Goal: Find specific page/section: Find specific page/section

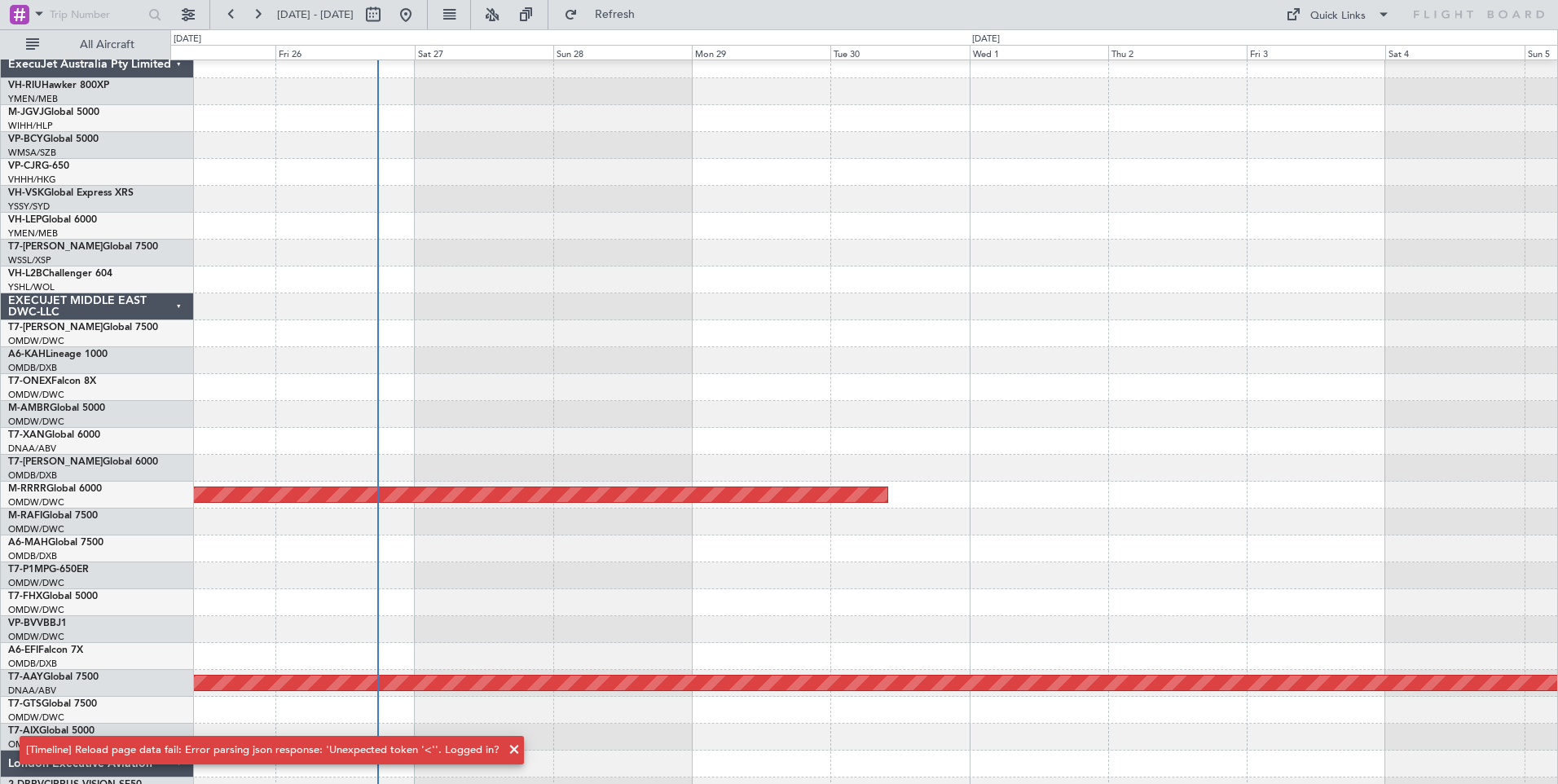
scroll to position [977, 0]
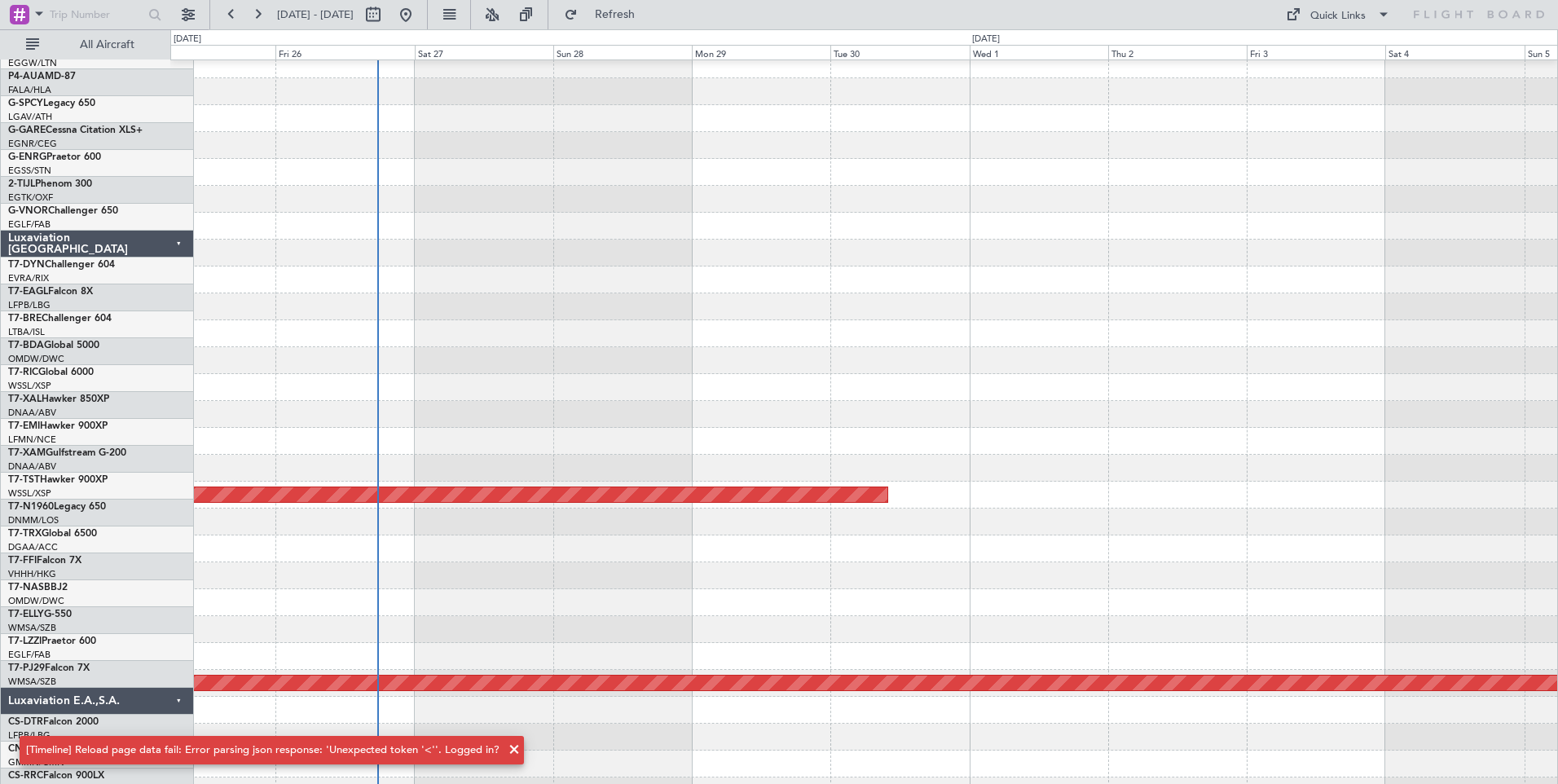
click at [504, 750] on span at bounding box center [514, 750] width 20 height 20
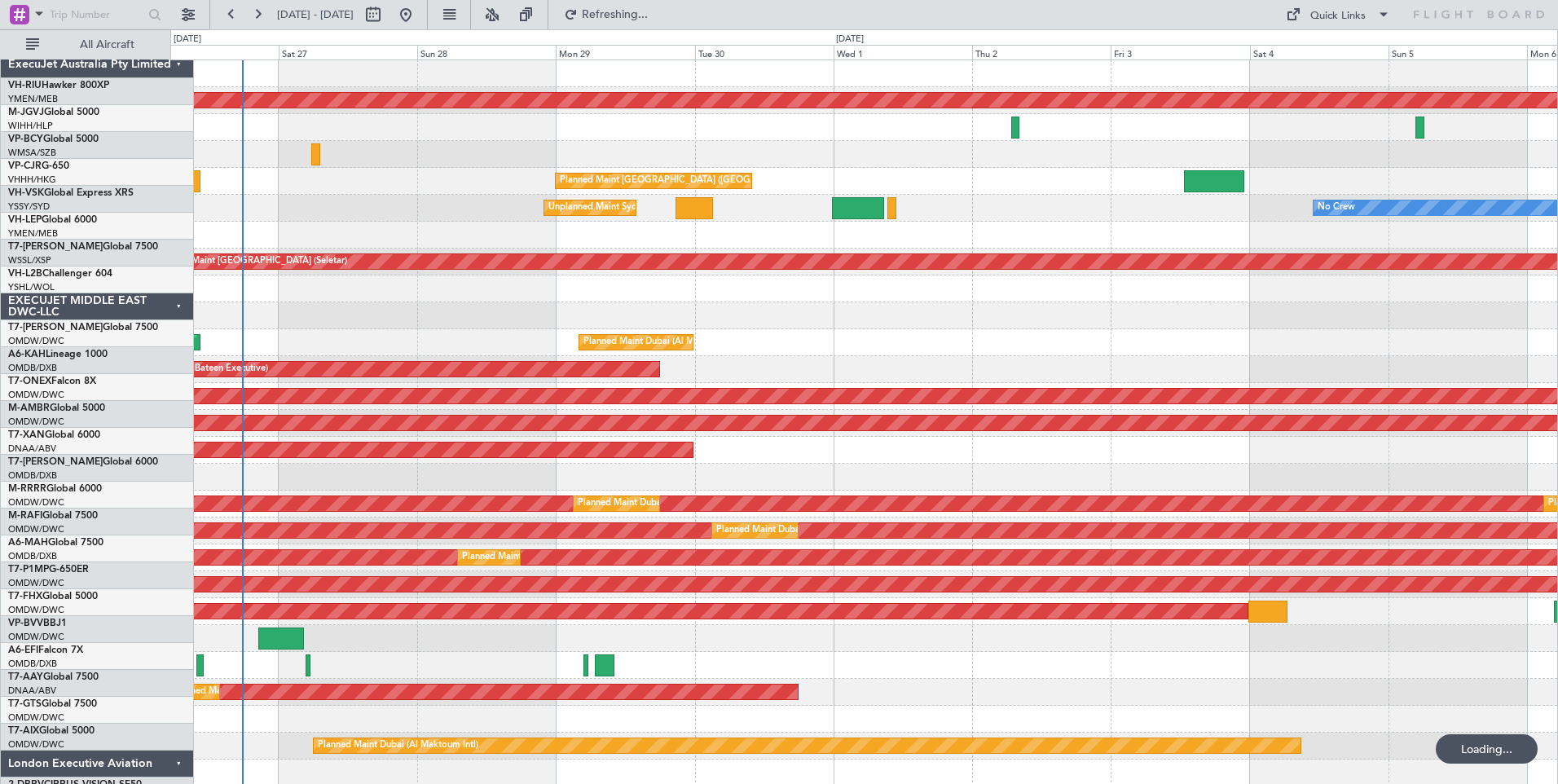
click at [140, 53] on div "ExecuJet Australia Pty Limited" at bounding box center [97, 65] width 193 height 27
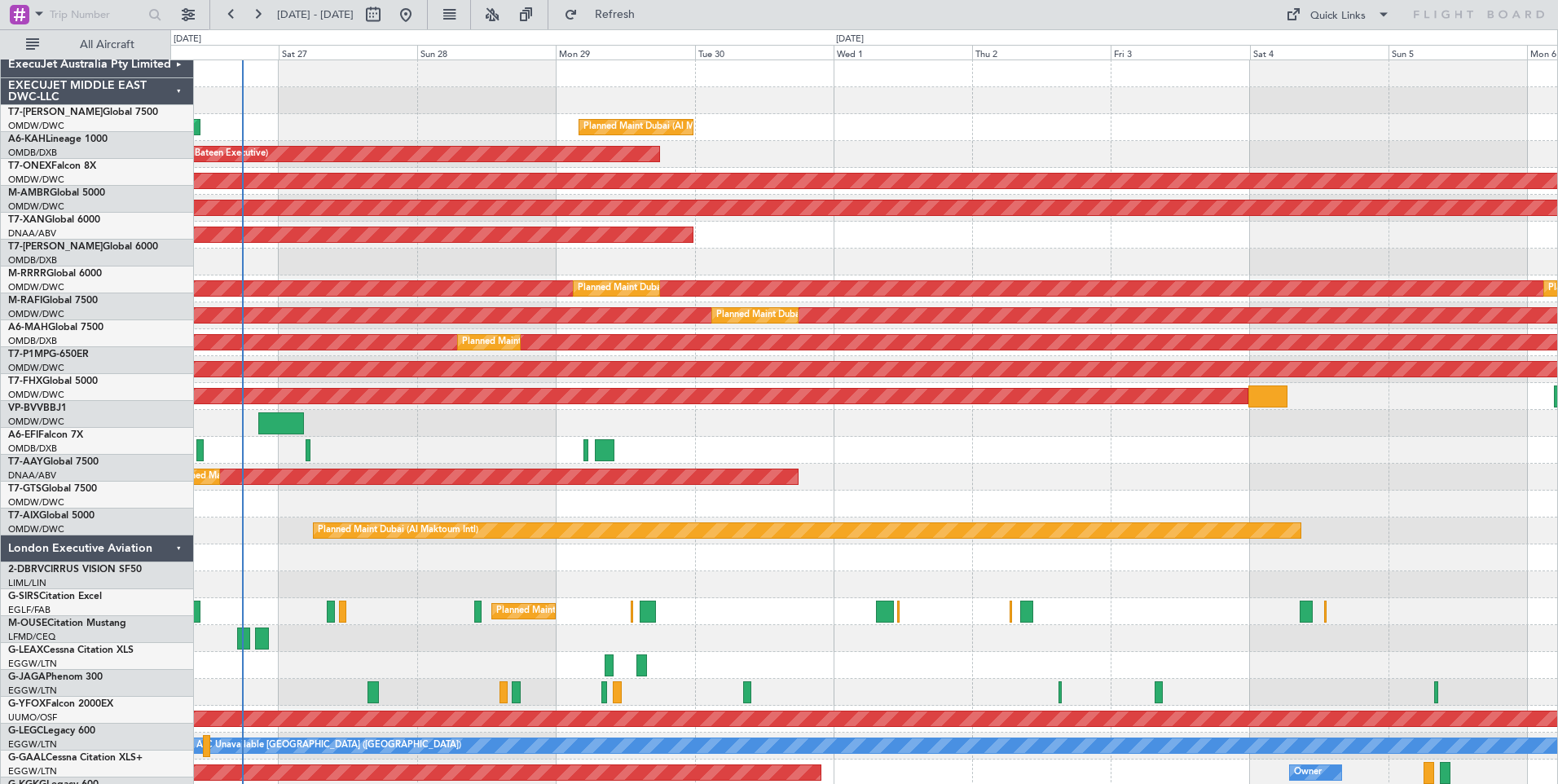
click at [140, 53] on div "ExecuJet Australia Pty Limited" at bounding box center [97, 65] width 193 height 27
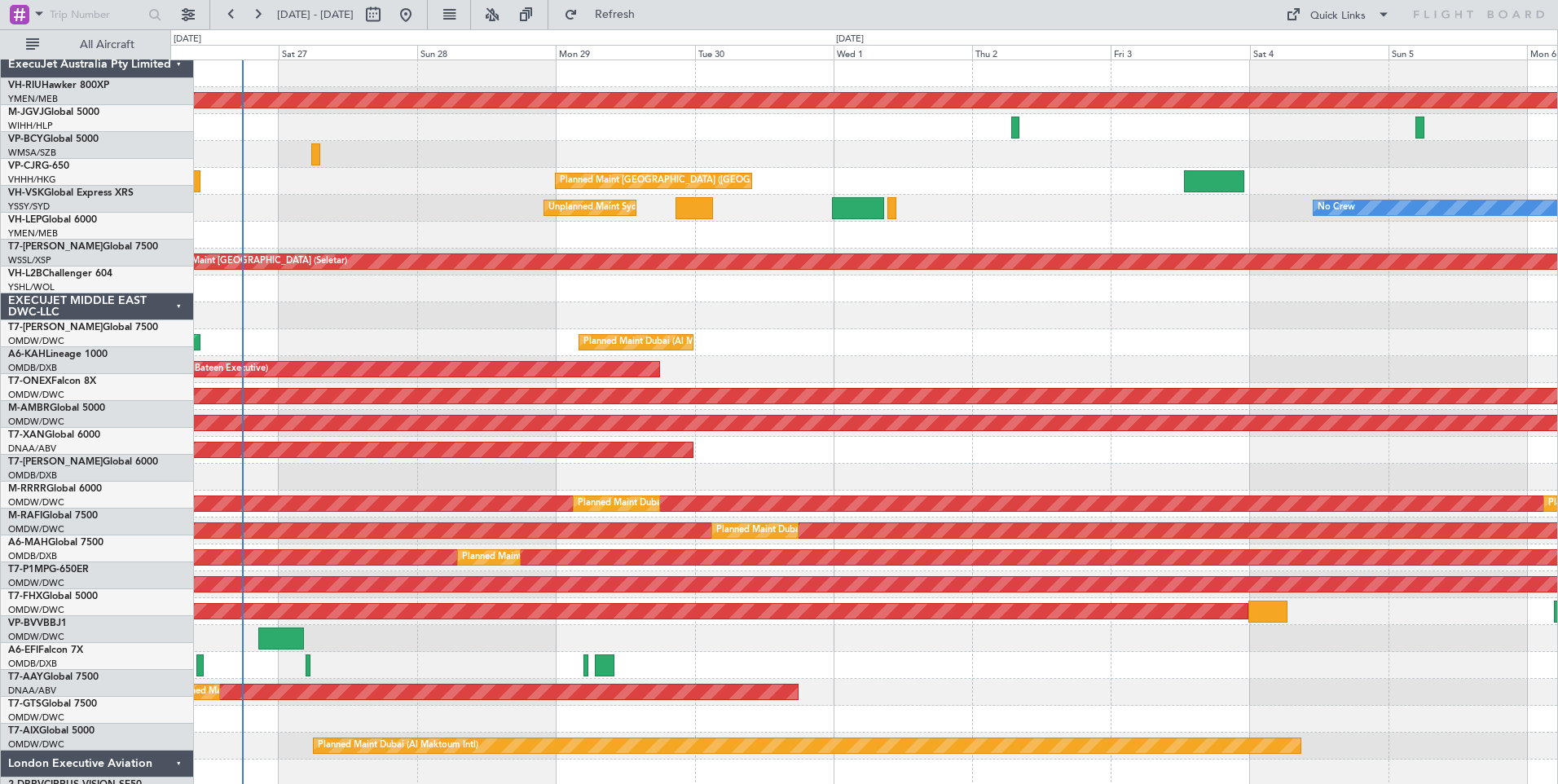
click at [143, 52] on div "ExecuJet Australia Pty Limited" at bounding box center [97, 65] width 193 height 27
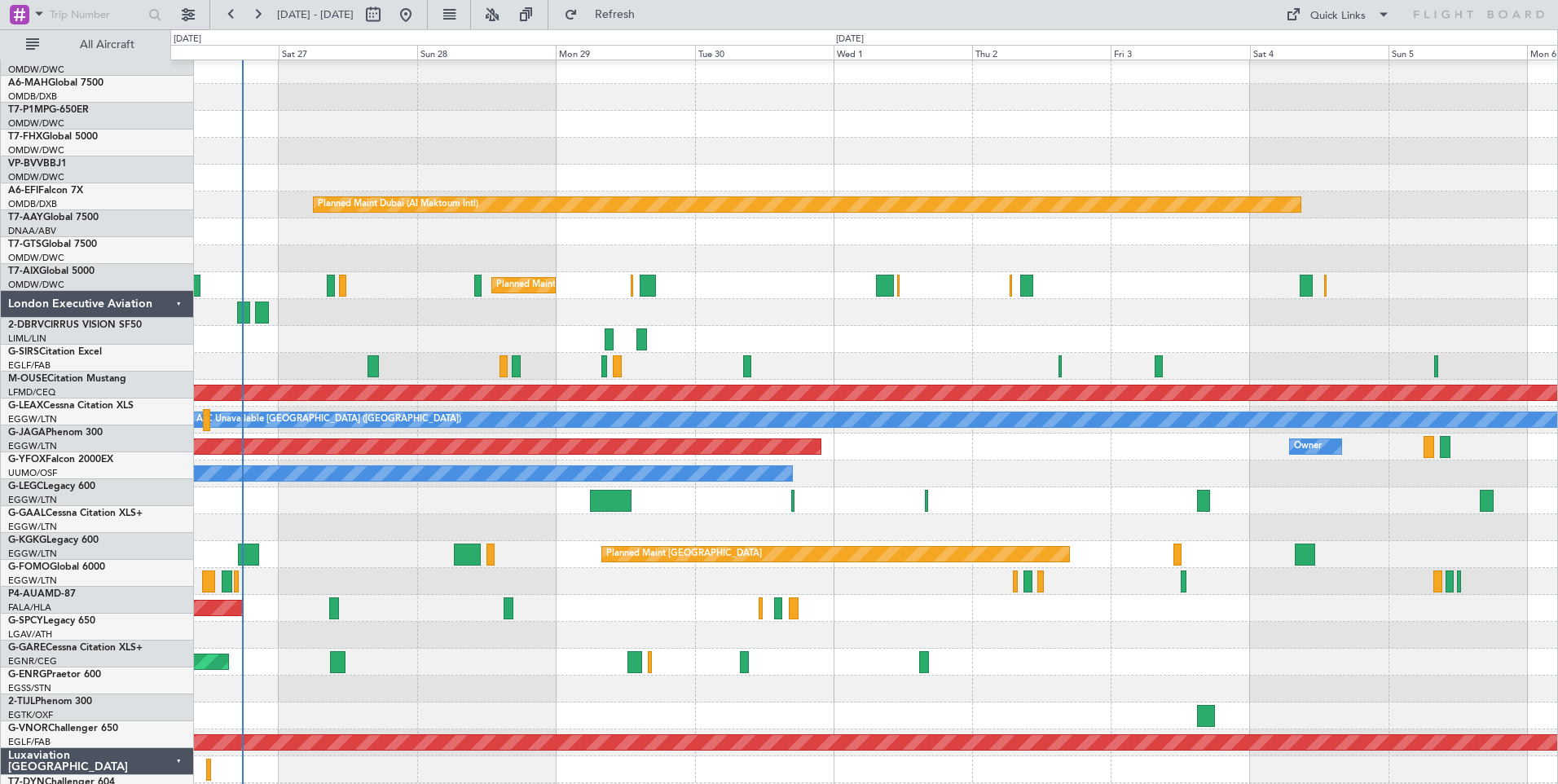
scroll to position [489, 0]
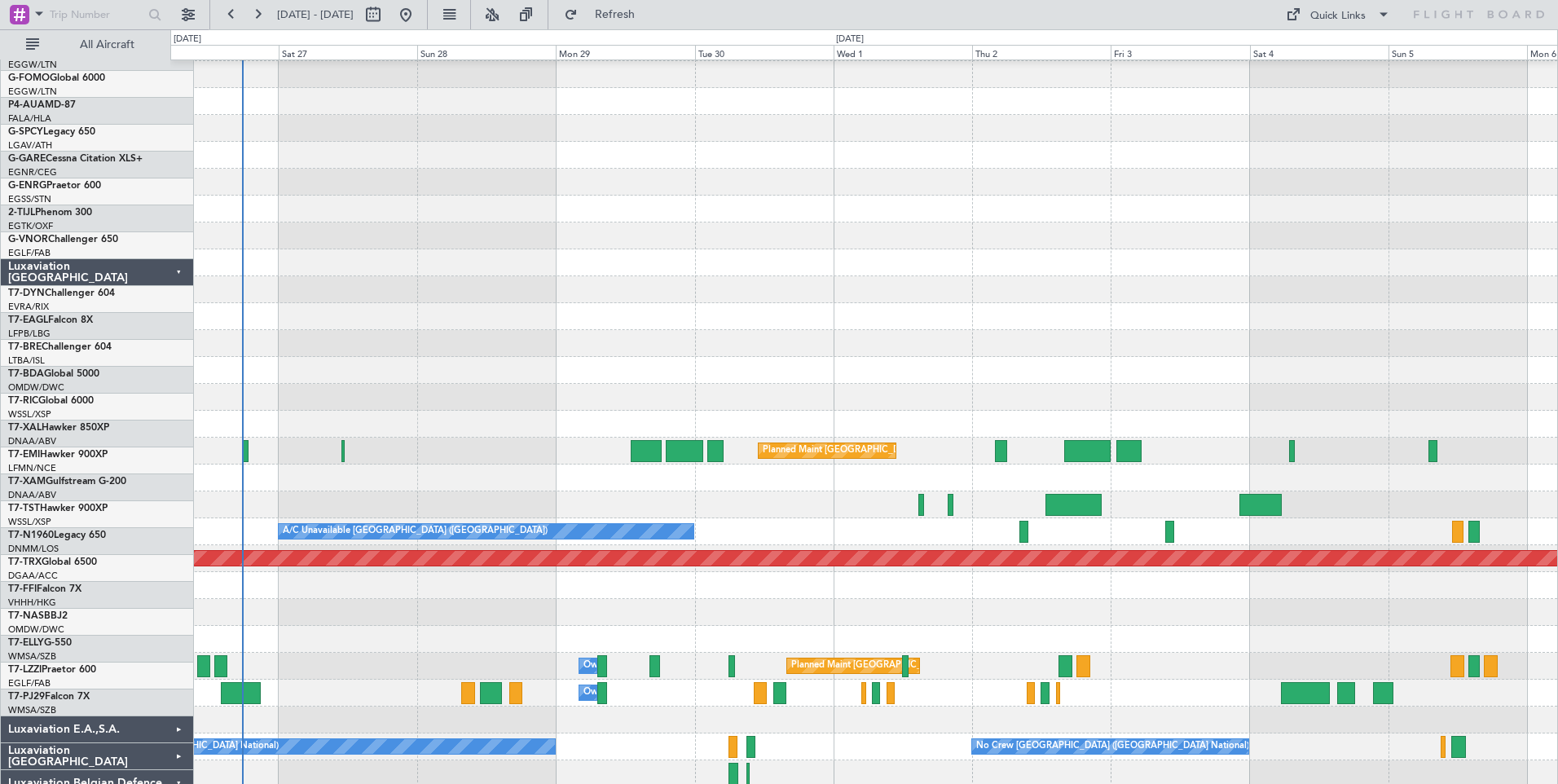
scroll to position [886, 0]
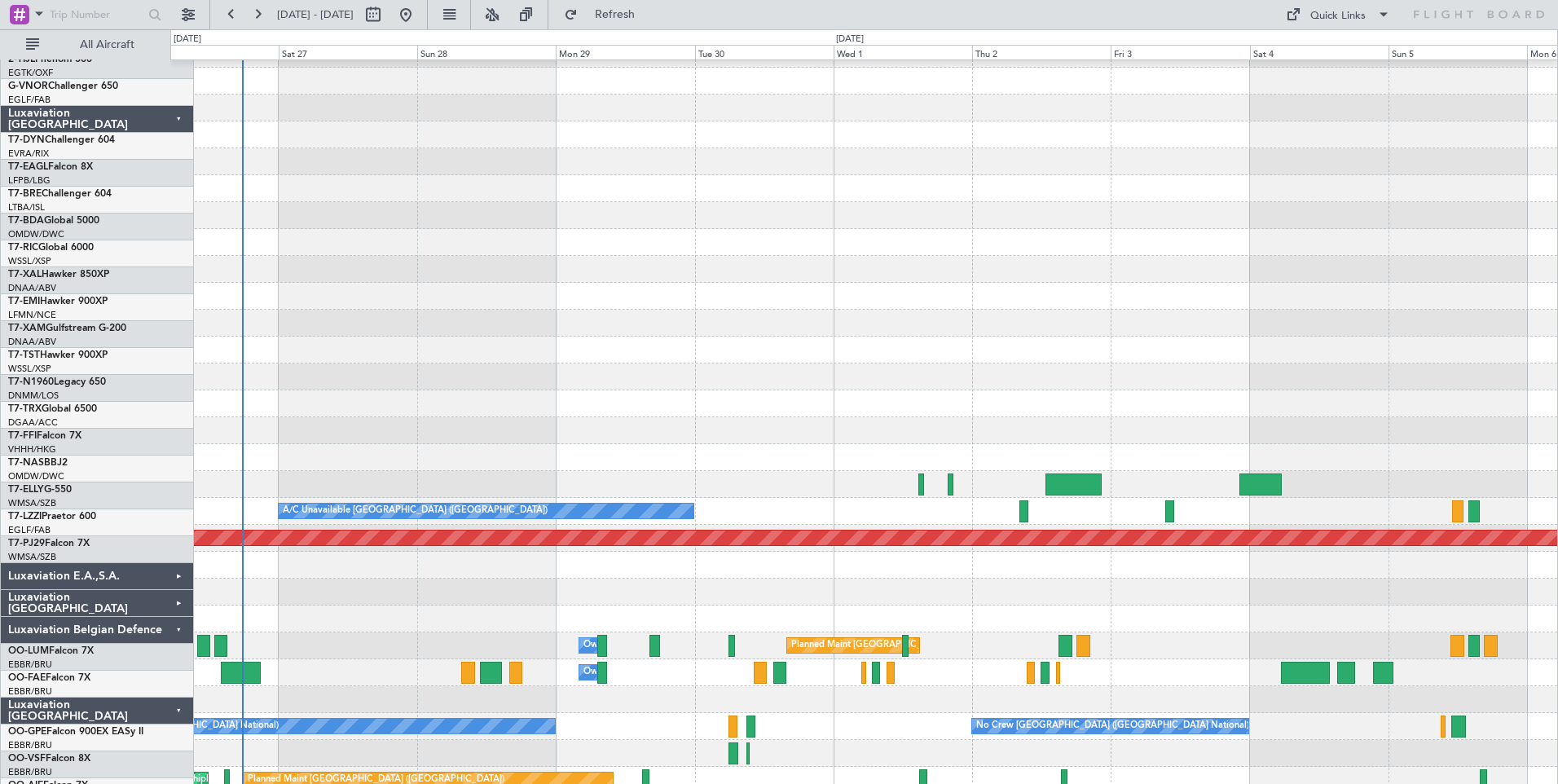
click at [145, 697] on div "Luxaviation [GEOGRAPHIC_DATA]" at bounding box center [97, 710] width 193 height 27
click at [146, 697] on div "Luxaviation [GEOGRAPHIC_DATA]" at bounding box center [97, 710] width 193 height 27
click at [140, 697] on div "Luxaviation [GEOGRAPHIC_DATA]" at bounding box center [97, 710] width 193 height 27
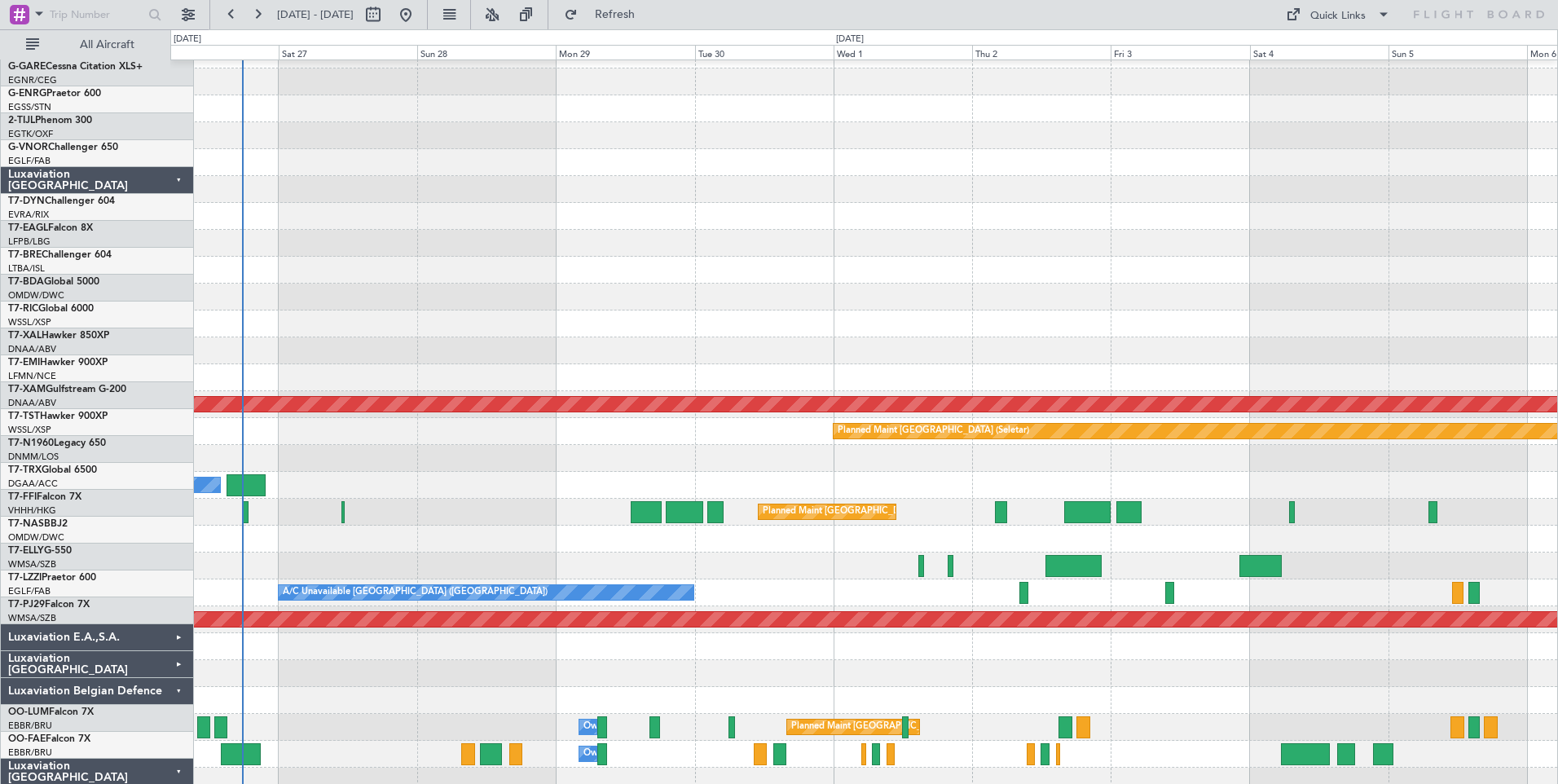
click at [142, 758] on div "Luxaviation [GEOGRAPHIC_DATA]" at bounding box center [97, 771] width 193 height 27
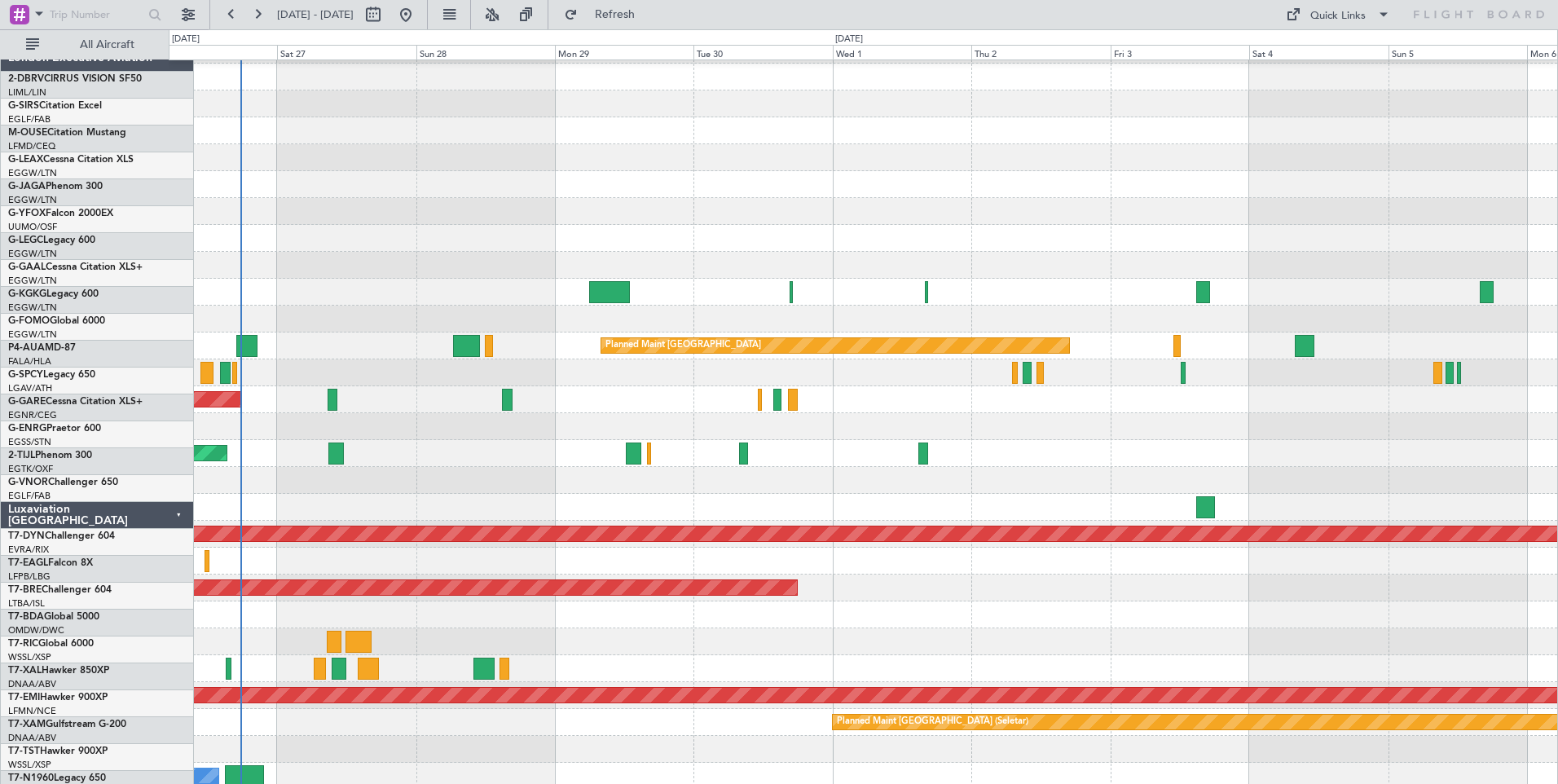
scroll to position [472, 0]
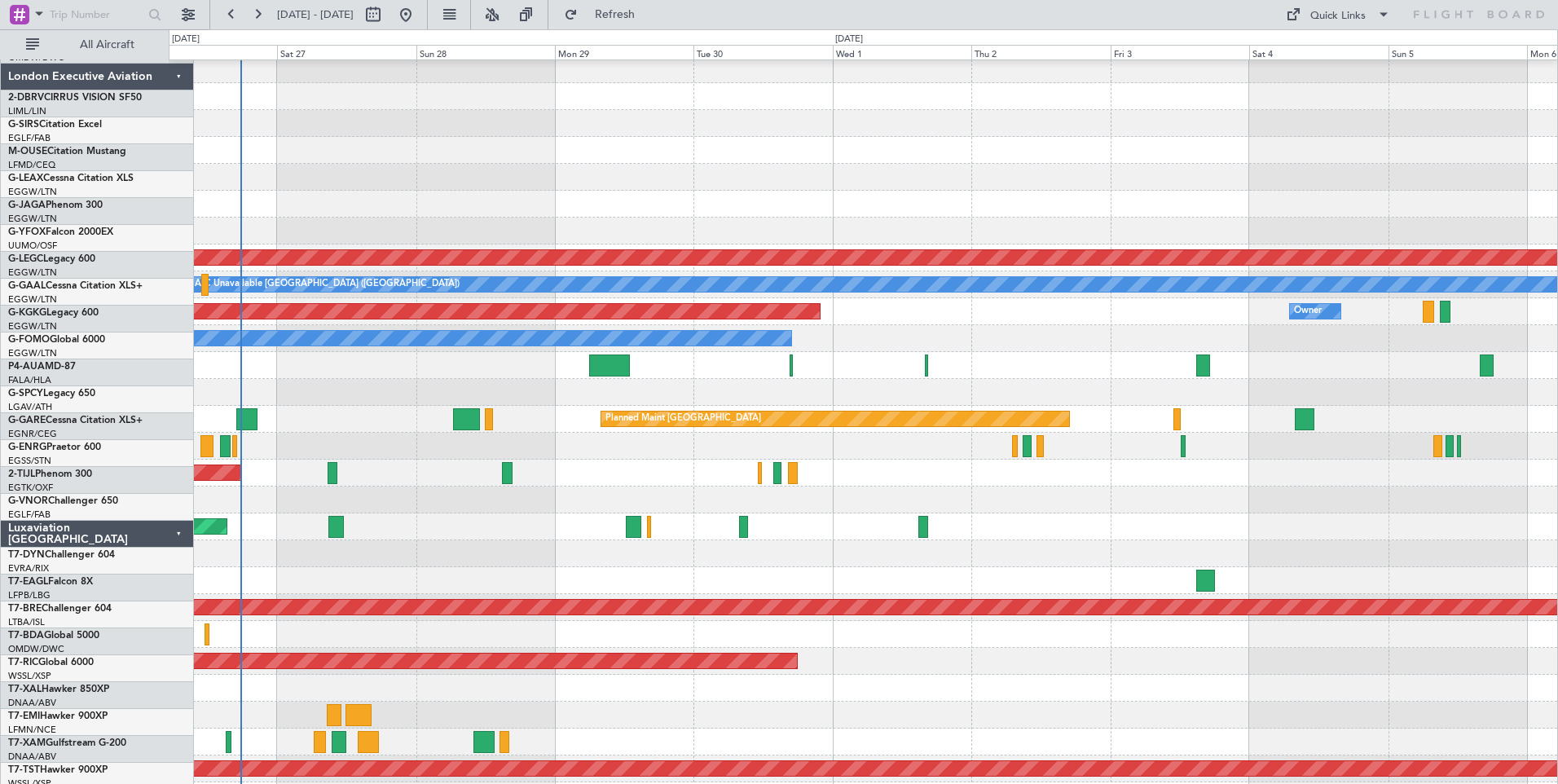
scroll to position [461, 0]
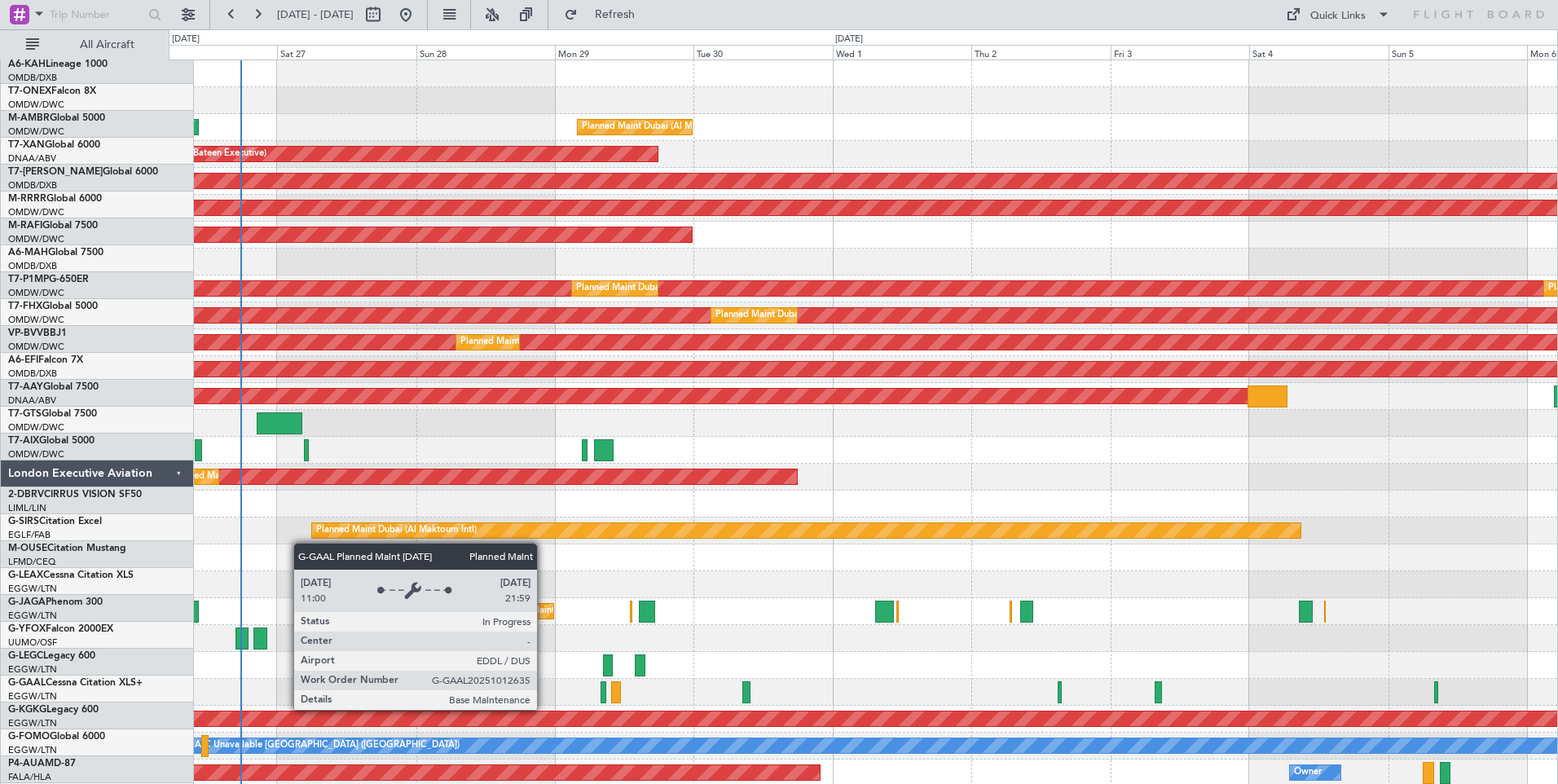
scroll to position [0, 0]
